Goal: Check status: Check status

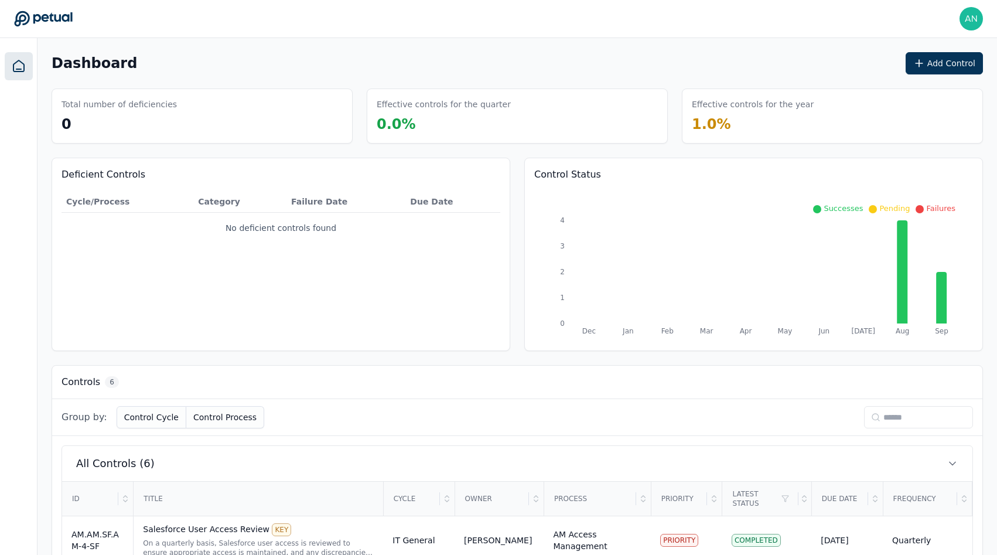
scroll to position [289, 0]
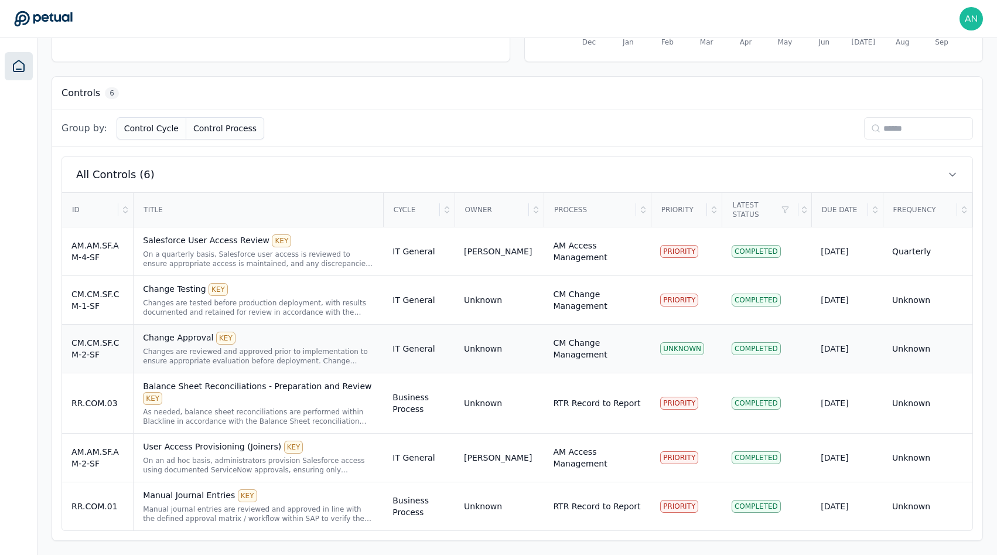
click at [118, 355] on div "CM.CM.SF.CM-2-SF" at bounding box center [97, 348] width 52 height 23
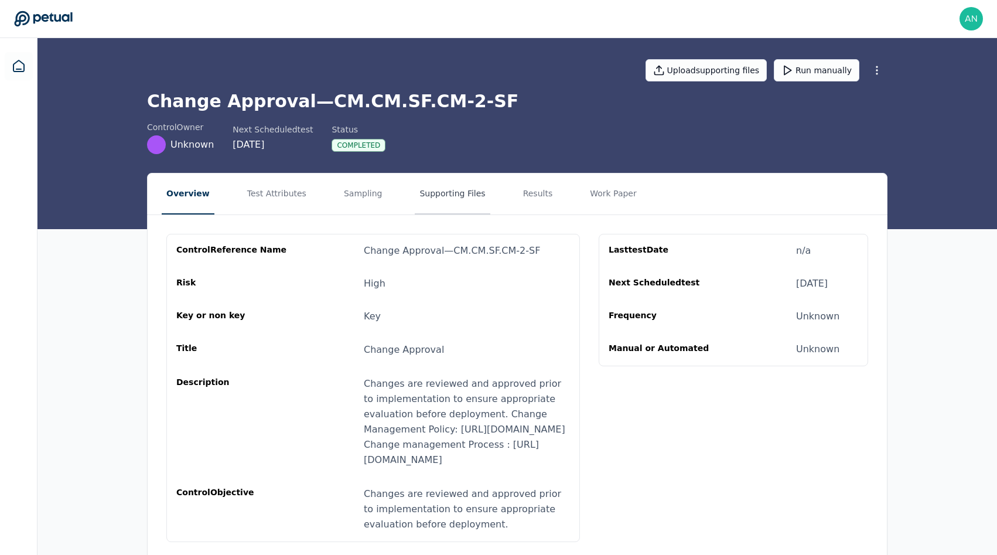
click at [415, 194] on button "Supporting Files" at bounding box center [452, 193] width 75 height 41
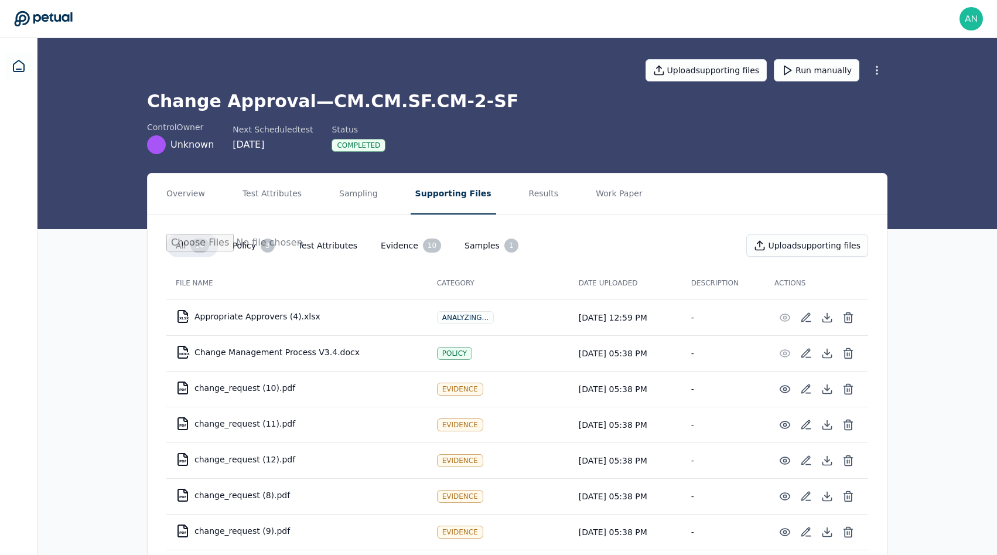
scroll to position [71, 0]
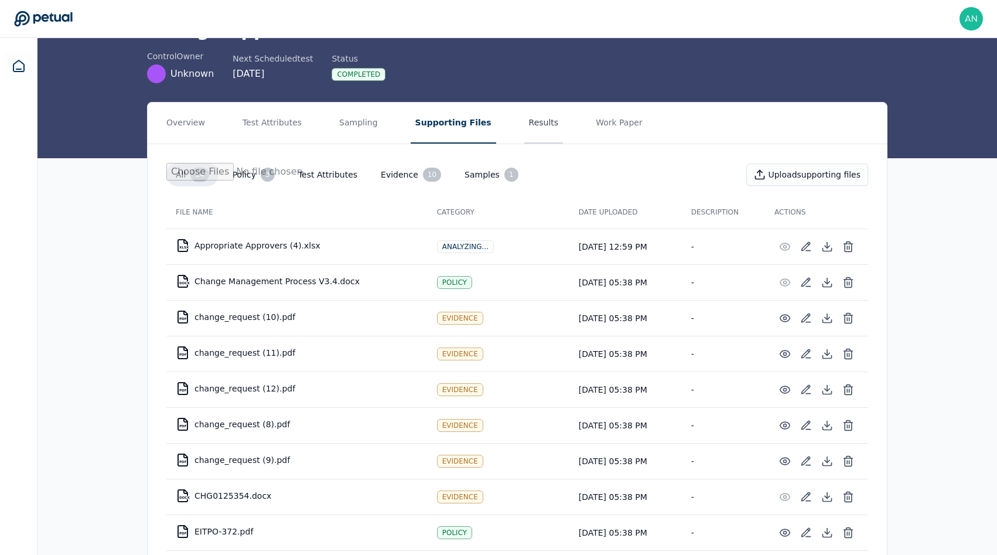
click at [524, 128] on button "Results" at bounding box center [543, 122] width 39 height 41
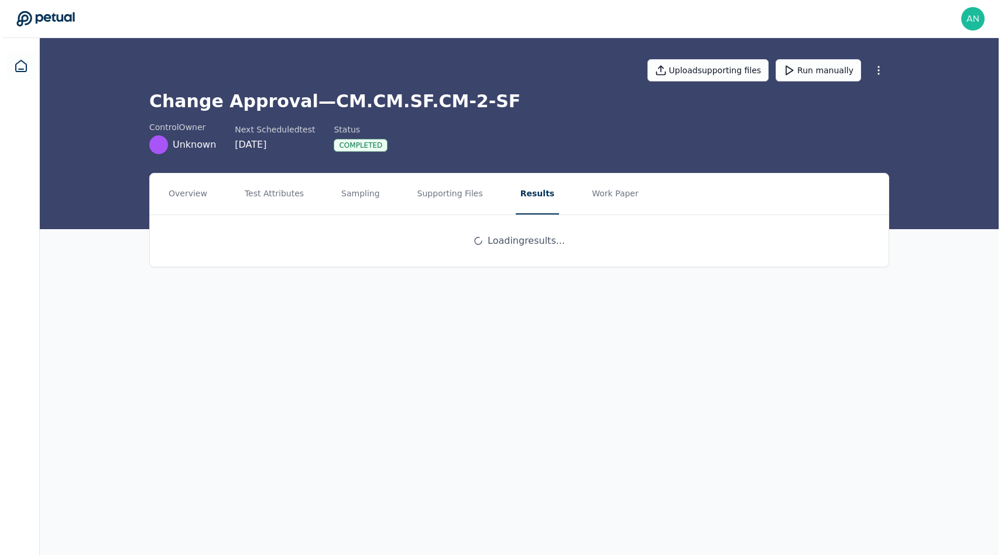
scroll to position [0, 0]
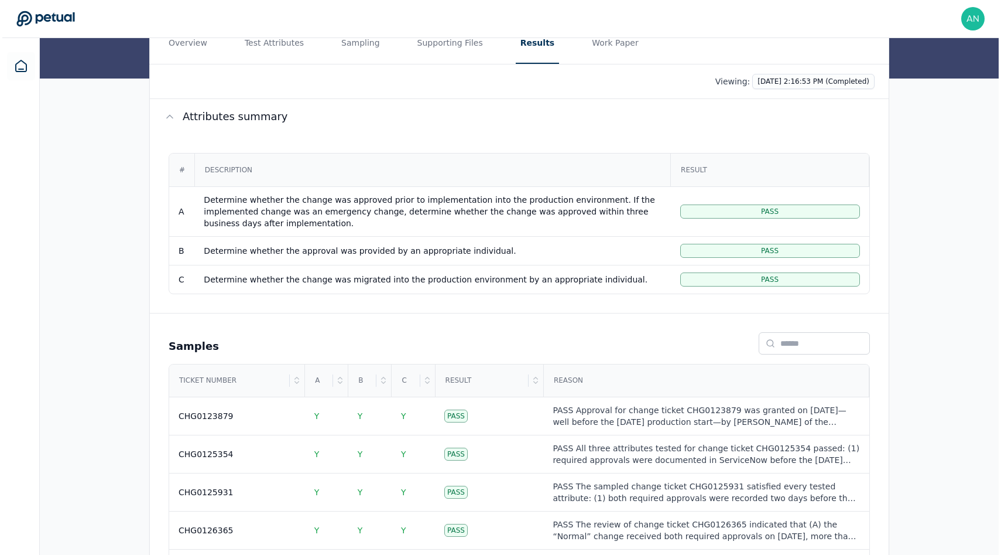
scroll to position [221, 0]
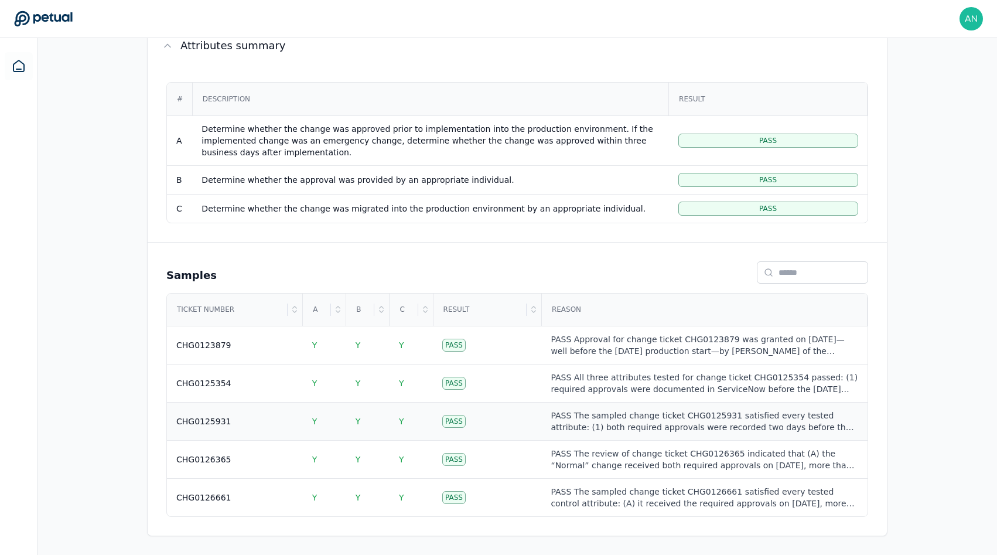
click at [211, 424] on div "CHG0125931" at bounding box center [203, 421] width 55 height 12
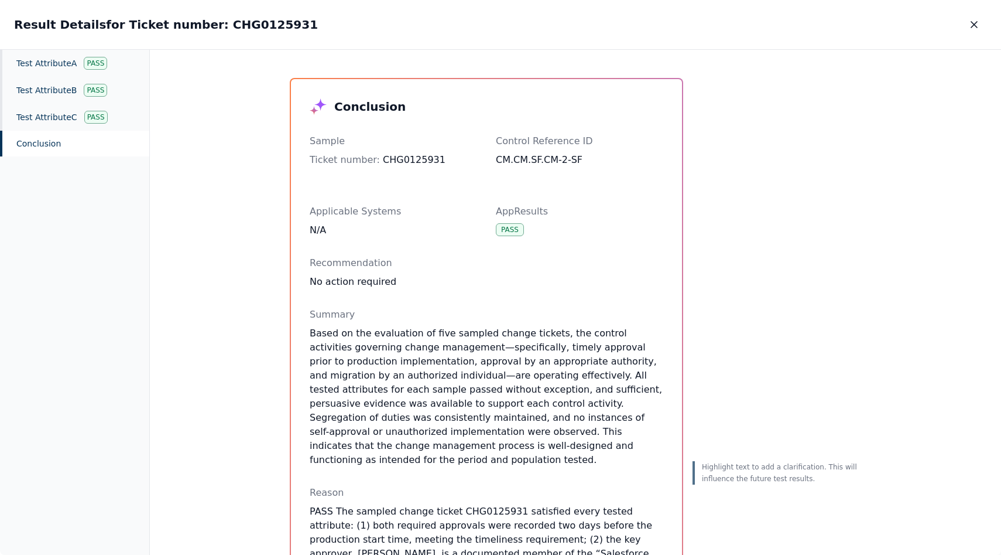
scroll to position [59, 0]
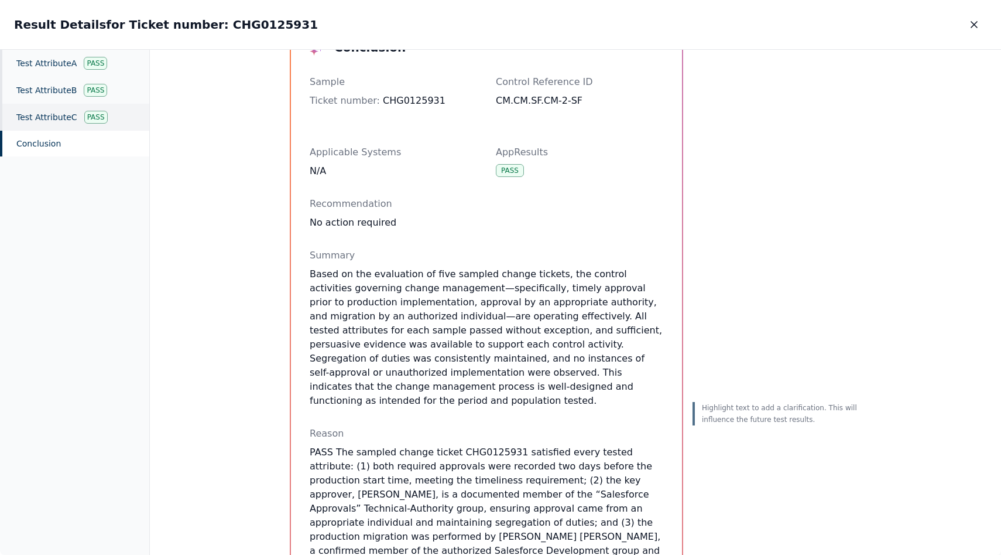
click at [93, 121] on div "Pass" at bounding box center [95, 117] width 23 height 13
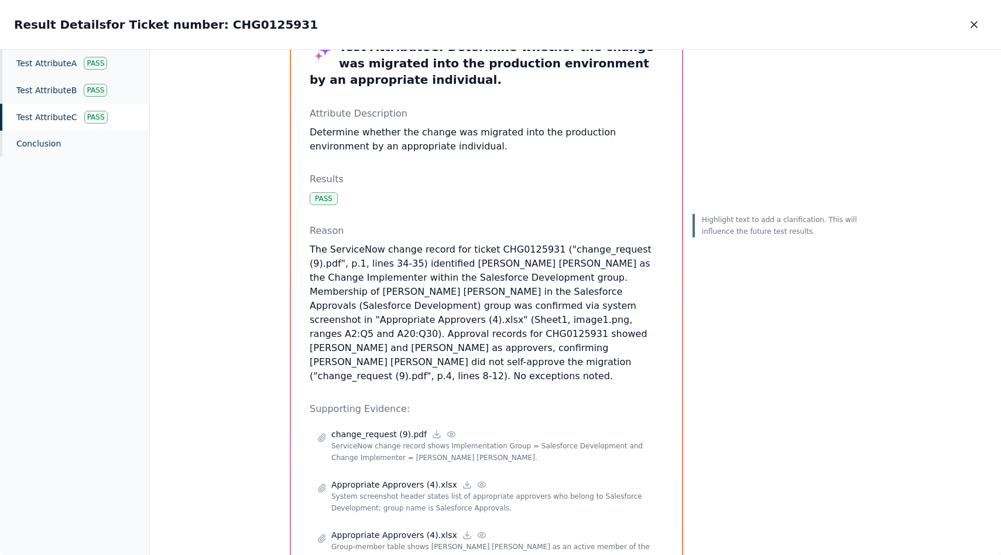
click at [248, 29] on h2 "Result Details for Ticket number: CHG0125931" at bounding box center [166, 24] width 304 height 16
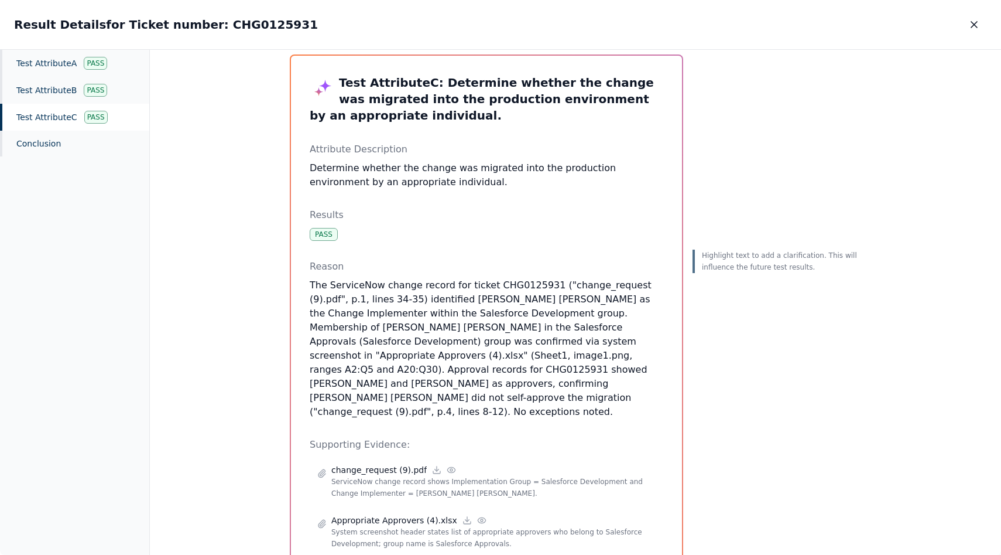
copy h2 "CHG0125931"
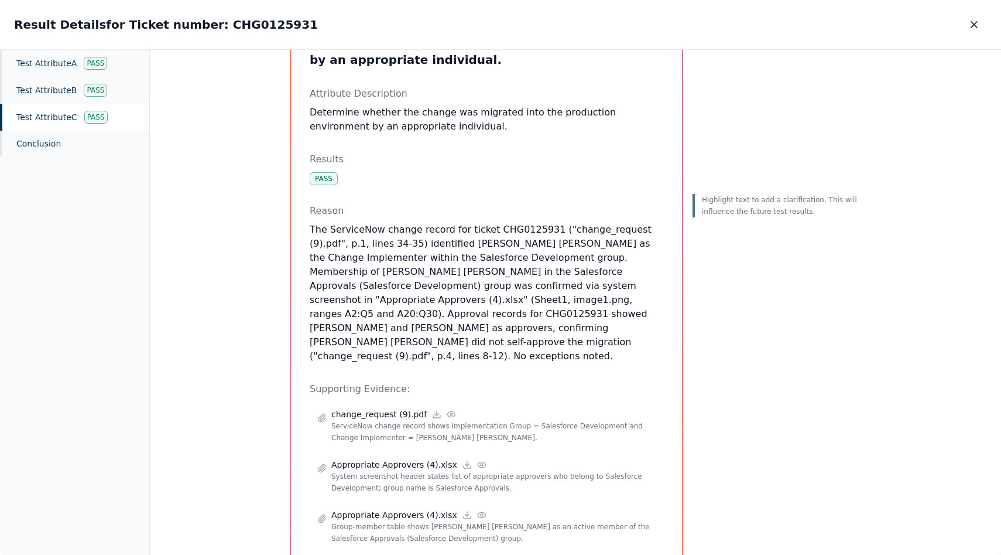
scroll to position [151, 0]
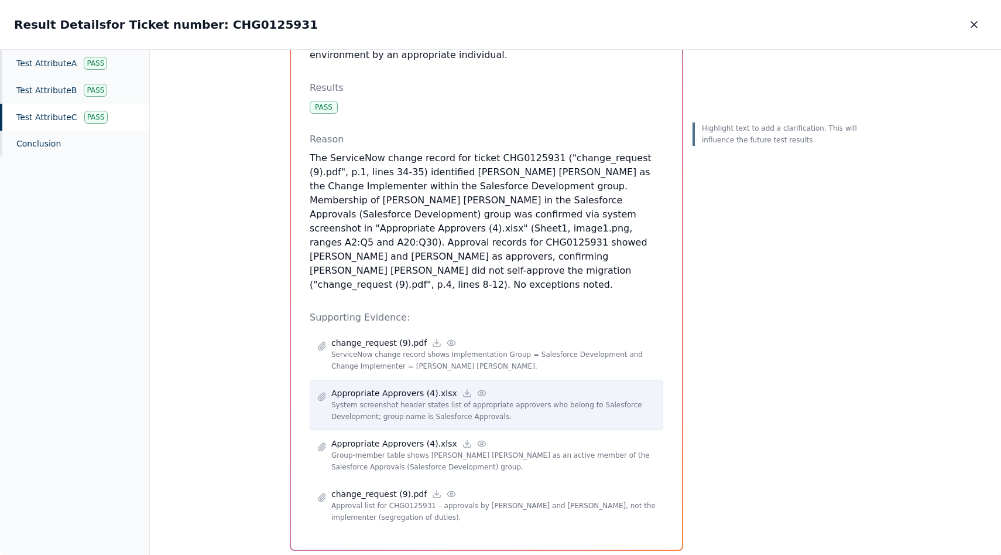
click at [399, 395] on div "Appropriate Approvers (4).xlsx System screenshot header states list of appropri…" at bounding box center [487, 405] width 354 height 50
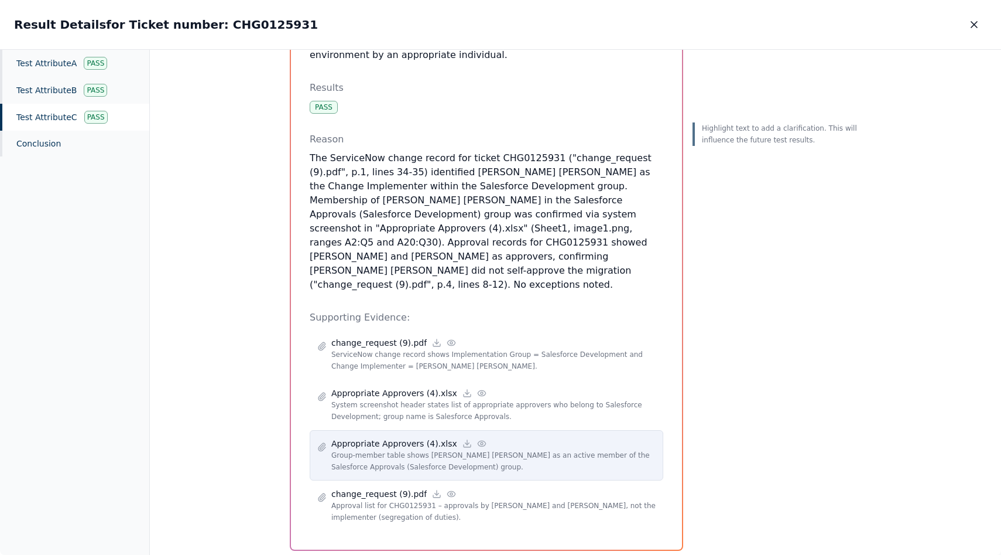
click at [368, 449] on p "Group-member table shows [PERSON_NAME] [PERSON_NAME] as an active member of the…" at bounding box center [493, 460] width 324 height 23
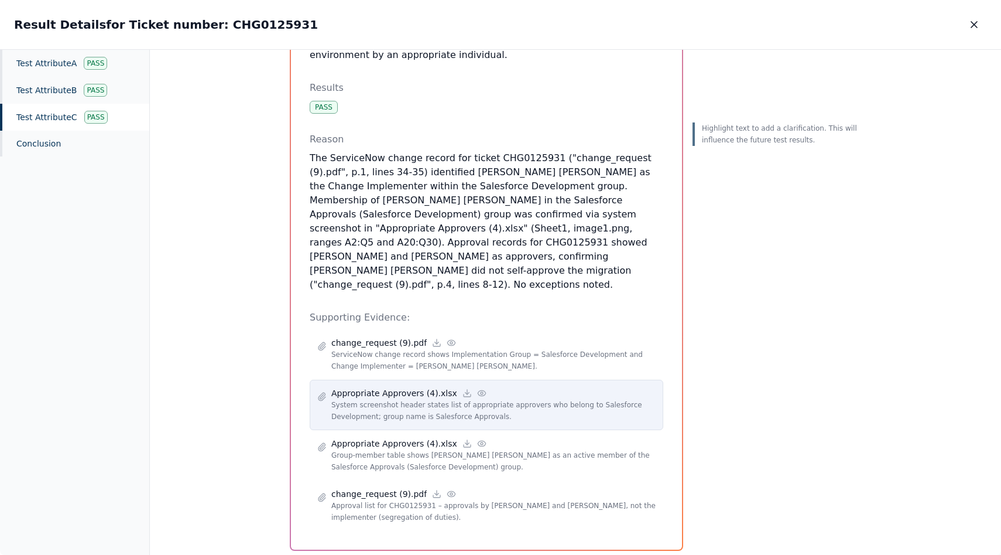
scroll to position [0, 0]
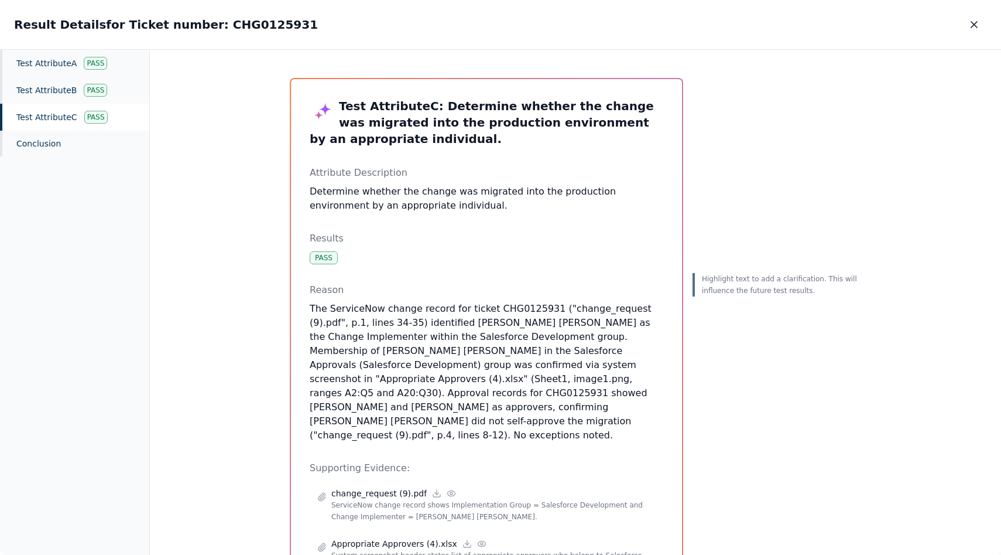
click at [441, 105] on h3 "Test Attribute C : Determine whether the change was migrated into the productio…" at bounding box center [487, 122] width 354 height 49
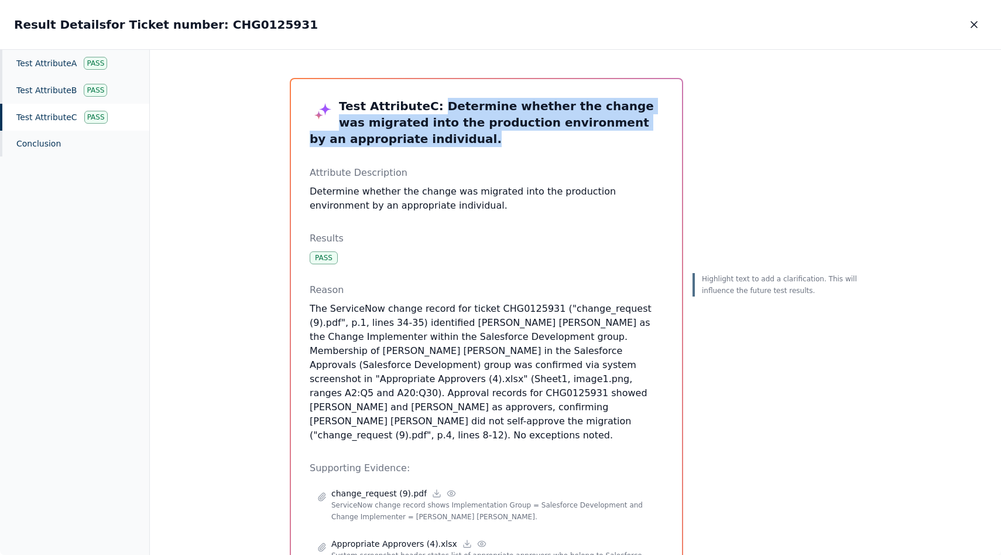
drag, startPoint x: 430, startPoint y: 104, endPoint x: 436, endPoint y: 132, distance: 28.7
click at [436, 132] on h3 "Test Attribute C : Determine whether the change was migrated into the productio…" at bounding box center [487, 122] width 354 height 49
copy h3 "Determine whether the change was migrated into the production environment by an…"
